Goal: Complete application form

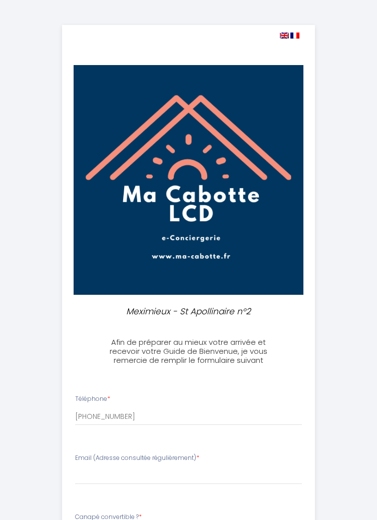
select select
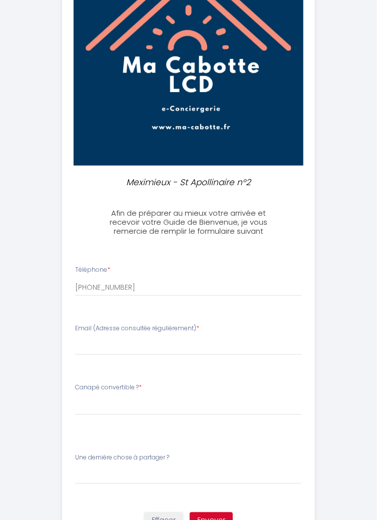
scroll to position [132, 0]
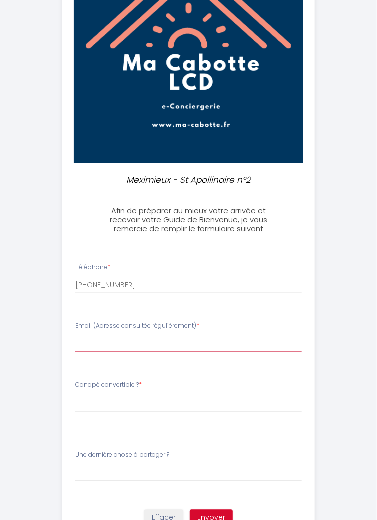
click at [231, 349] on input "Email (Adresse consultée régulièrement) *" at bounding box center [188, 344] width 227 height 18
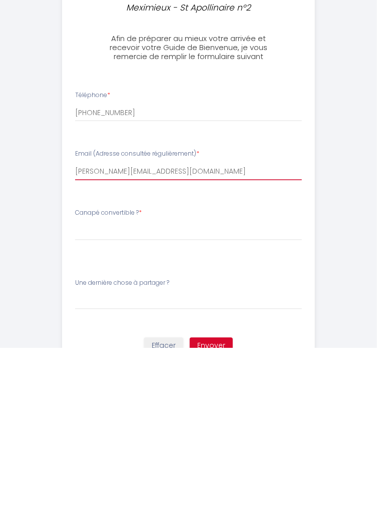
type input "[PERSON_NAME][EMAIL_ADDRESS][DOMAIN_NAME]"
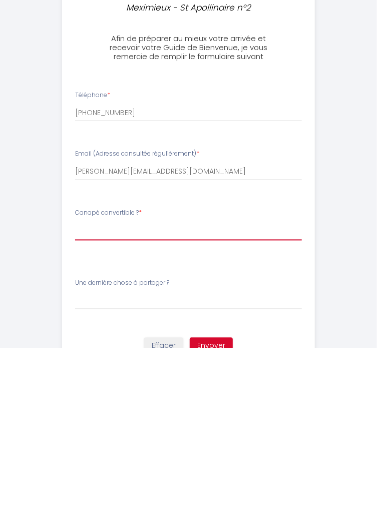
click at [208, 405] on select "[PERSON_NAME] convertible ? Oui - Merci de préparer le convertible Non - pas be…" at bounding box center [188, 403] width 227 height 19
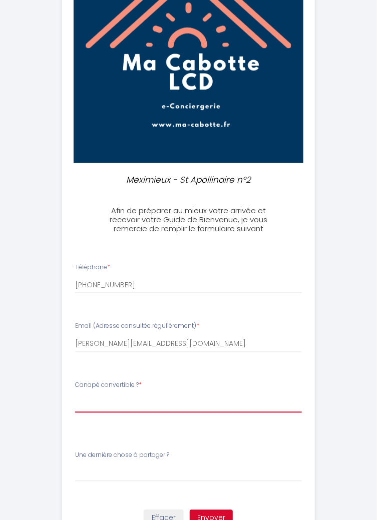
click at [176, 394] on select "[PERSON_NAME] convertible ? Oui - Merci de préparer le convertible Non - pas be…" at bounding box center [188, 403] width 227 height 19
click at [145, 398] on select "[PERSON_NAME] convertible ? Oui - Merci de préparer le convertible Non - pas be…" at bounding box center [188, 403] width 227 height 19
click at [155, 405] on select "[PERSON_NAME] convertible ? Oui - Merci de préparer le convertible Non - pas be…" at bounding box center [188, 403] width 227 height 19
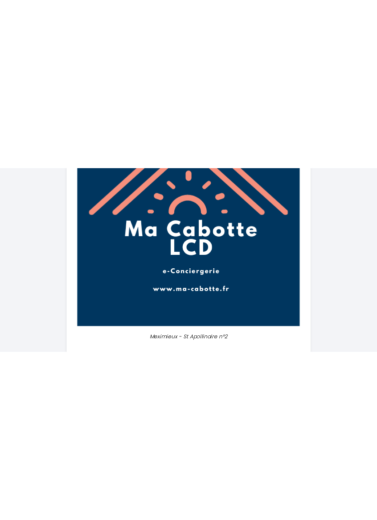
scroll to position [131, 0]
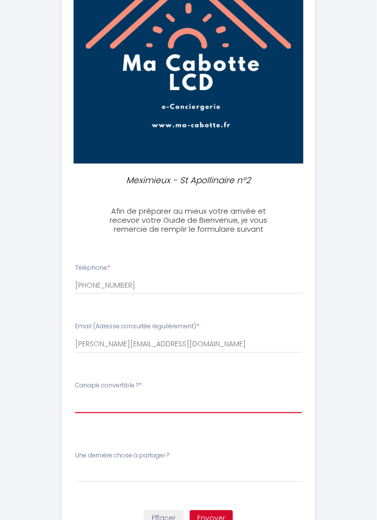
select select "Oui - Merci de préparer le convertible"
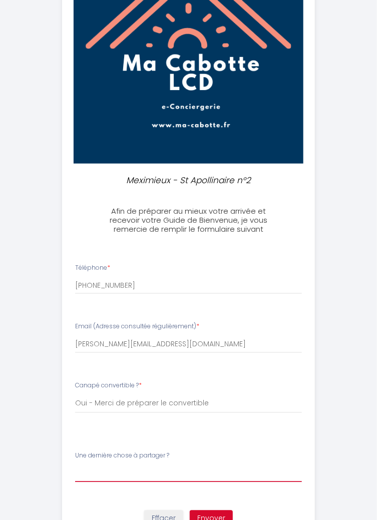
click at [185, 473] on input "Une dernière chose à partager ?" at bounding box center [188, 474] width 227 height 18
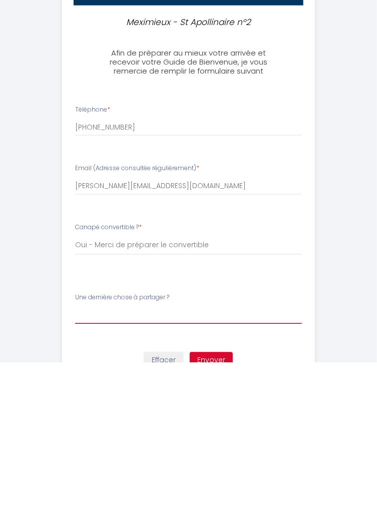
scroll to position [132, 0]
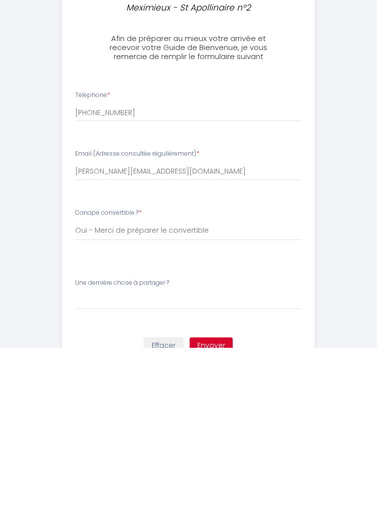
click at [353, 495] on div "Meximieux - St Apollinaire n°2 Afin de préparer au mieux votre arrivée et recev…" at bounding box center [188, 217] width 377 height 699
